Goal: Check status: Check status

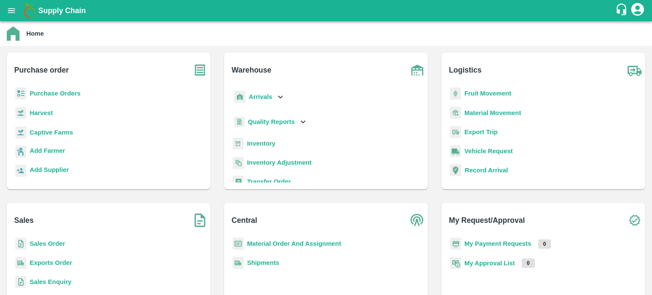
drag, startPoint x: 46, startPoint y: 261, endPoint x: 48, endPoint y: 251, distance: 10.1
click at [46, 261] on b "Exports Order" at bounding box center [51, 262] width 42 height 7
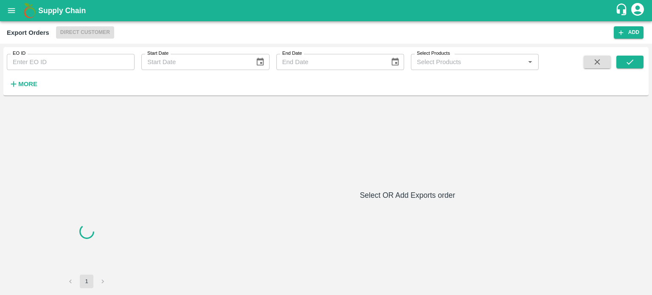
click at [77, 60] on input "EO ID" at bounding box center [71, 62] width 128 height 16
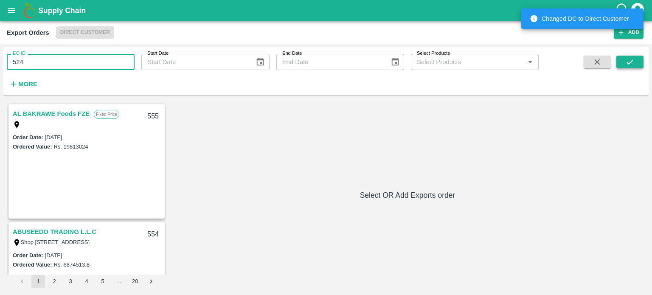
type input "524"
click at [629, 59] on icon "submit" at bounding box center [629, 61] width 9 height 9
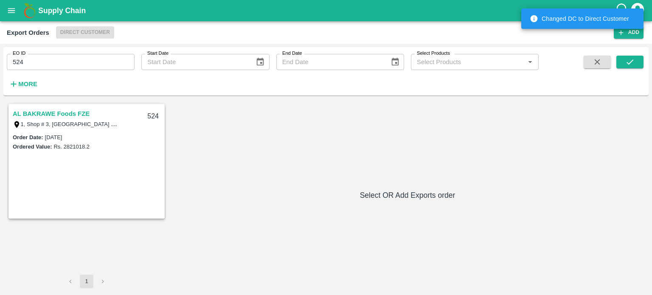
click at [91, 115] on div "AL BAKRAWE Foods FZE" at bounding box center [77, 113] width 129 height 11
click at [90, 112] on div "AL BAKRAWE Foods FZE" at bounding box center [77, 113] width 129 height 11
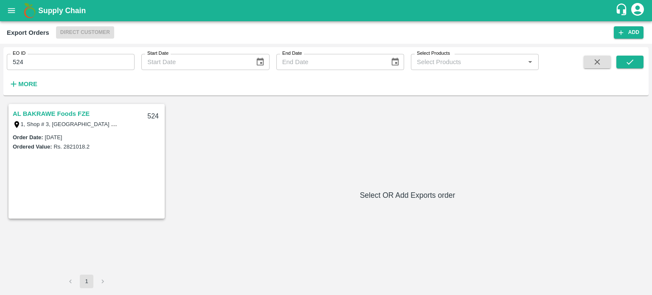
click at [74, 111] on link "AL BAKRAWE Foods FZE" at bounding box center [51, 113] width 77 height 11
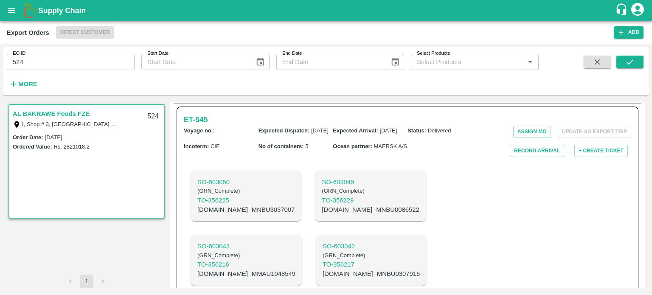
scroll to position [248, 0]
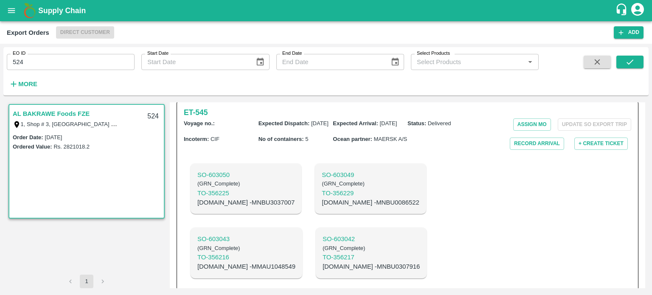
click at [73, 61] on input "524" at bounding box center [71, 62] width 128 height 16
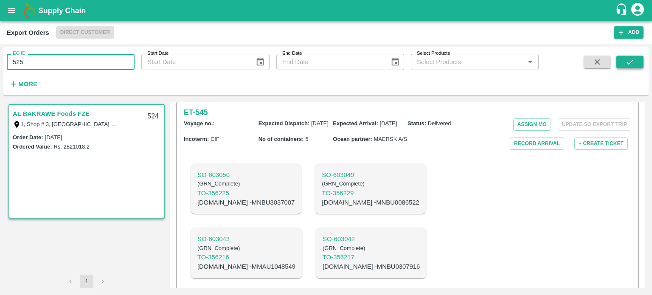
type input "525"
click at [621, 60] on button "submit" at bounding box center [629, 62] width 27 height 13
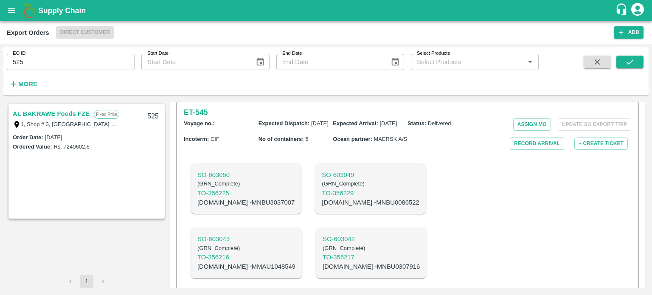
click at [65, 114] on link "AL BAKRAWE Foods FZE" at bounding box center [51, 113] width 77 height 11
